Goal: Task Accomplishment & Management: Manage account settings

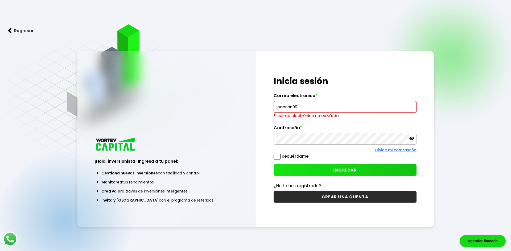
click at [324, 107] on input "joadrian99" at bounding box center [345, 106] width 138 height 11
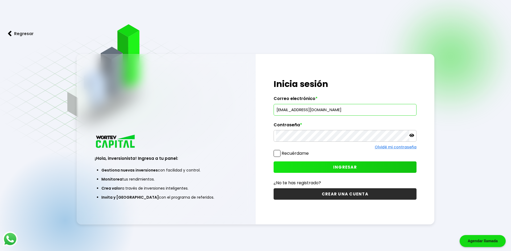
type input "[EMAIL_ADDRESS][DOMAIN_NAME]"
drag, startPoint x: 276, startPoint y: 152, endPoint x: 280, endPoint y: 154, distance: 4.9
click at [278, 153] on span at bounding box center [276, 153] width 7 height 7
click at [277, 155] on span at bounding box center [276, 153] width 7 height 7
click at [310, 151] on input "Recuérdame" at bounding box center [310, 151] width 0 height 0
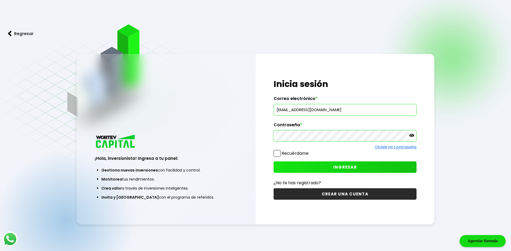
checkbox input "true"
click at [347, 168] on span "INGRESAR" at bounding box center [345, 167] width 24 height 6
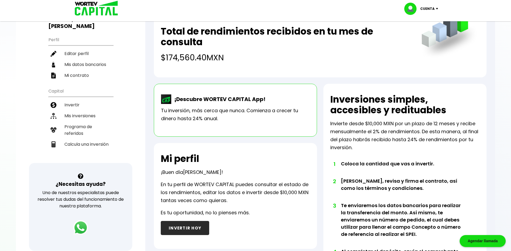
scroll to position [47, 0]
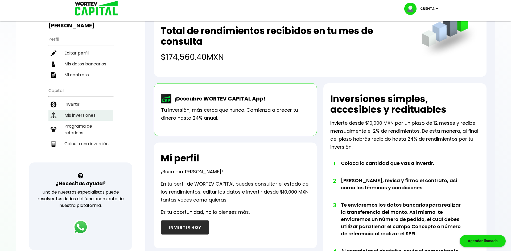
click at [86, 110] on li "Mis inversiones" at bounding box center [80, 115] width 65 height 11
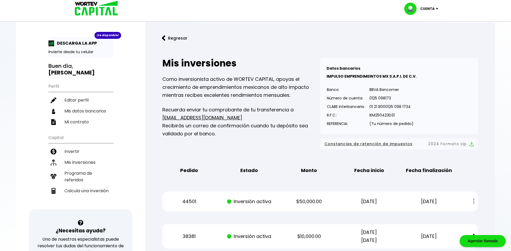
click at [437, 7] on div "Cuenta" at bounding box center [423, 9] width 38 height 12
click at [421, 38] on li "Cerrar sesión" at bounding box center [421, 35] width 43 height 11
